Goal: Check status: Check status

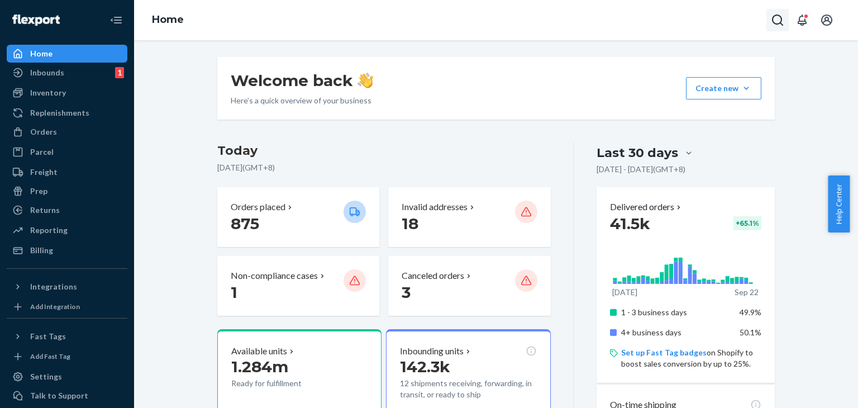
click at [785, 19] on button "Open Search Box" at bounding box center [777, 20] width 22 height 22
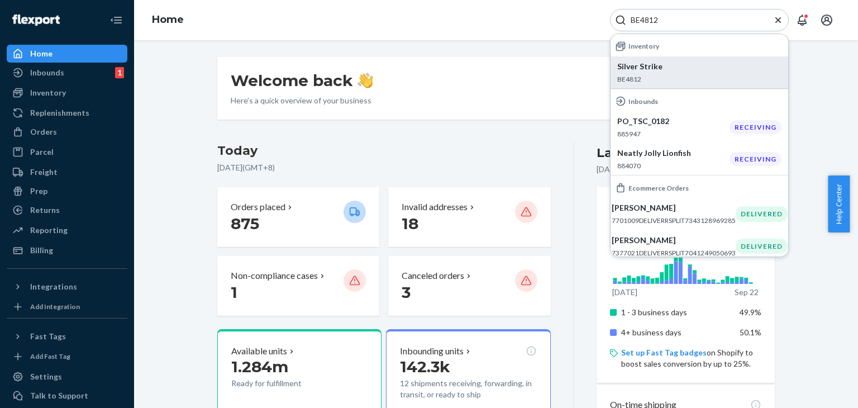
type input "BE4812"
click at [696, 76] on p "BE4812" at bounding box center [699, 78] width 164 height 9
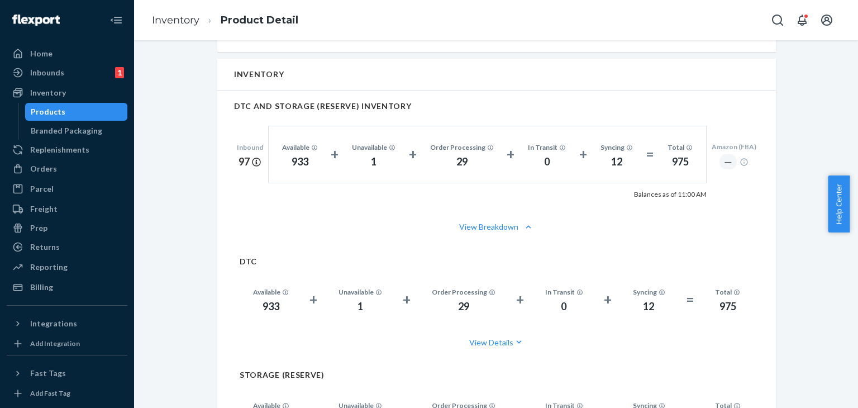
scroll to position [782, 0]
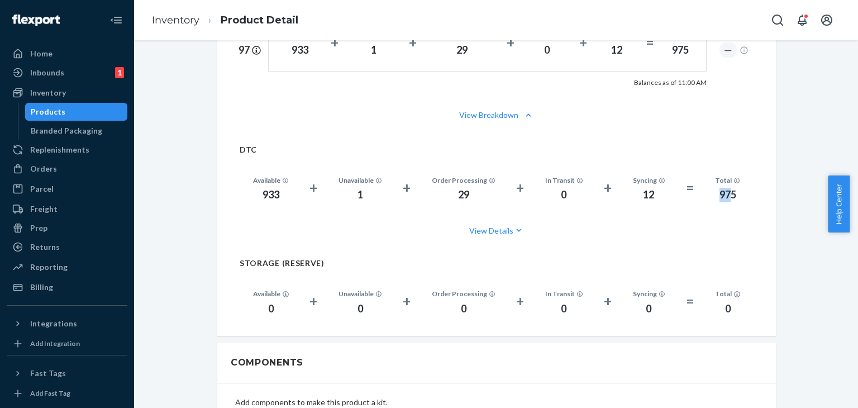
drag, startPoint x: 723, startPoint y: 194, endPoint x: 581, endPoint y: 62, distance: 194.1
click at [727, 192] on div "975" at bounding box center [727, 195] width 25 height 15
